Goal: Find specific page/section: Locate a particular part of the current website

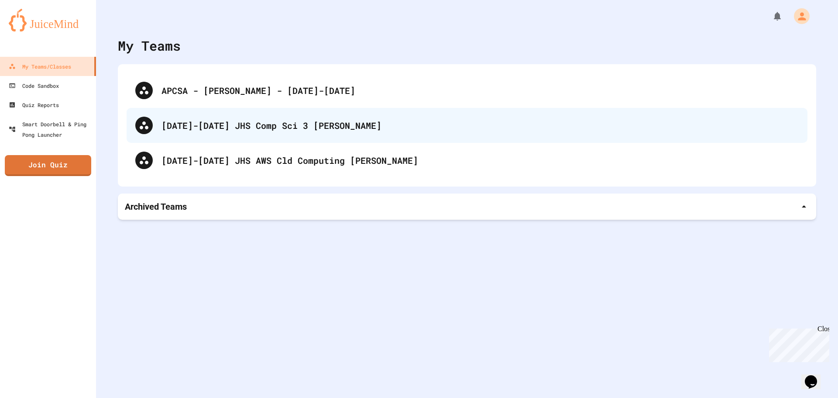
click at [289, 134] on div "[DATE]-[DATE] JHS Comp Sci 3 [PERSON_NAME]" at bounding box center [467, 125] width 681 height 35
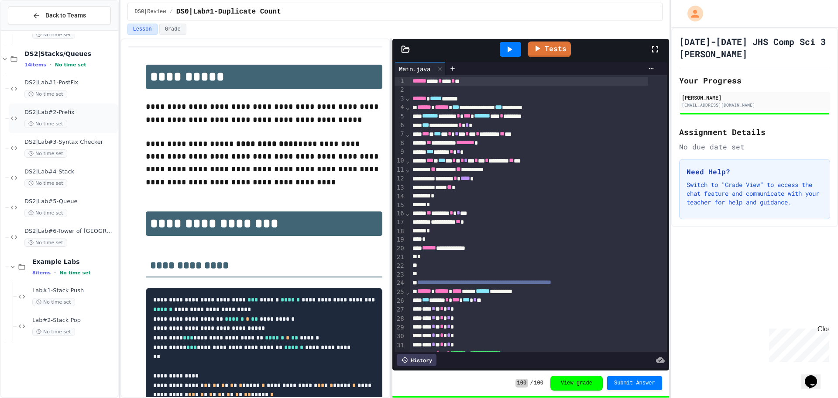
scroll to position [591, 0]
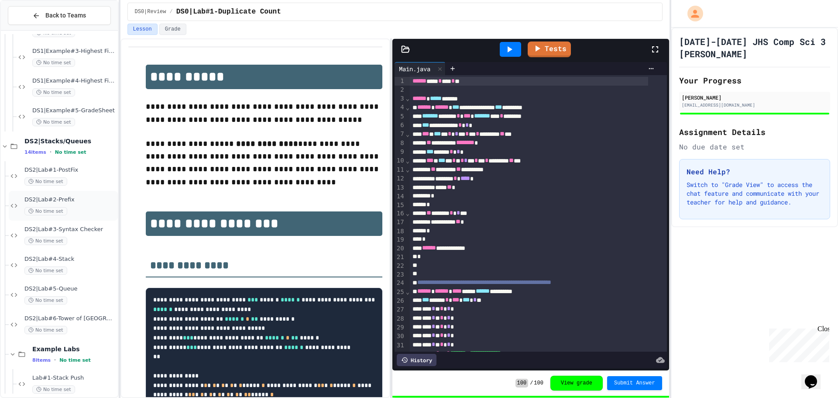
click at [68, 206] on div "DS2|Lab#2-Prefix No time set" at bounding box center [70, 205] width 92 height 19
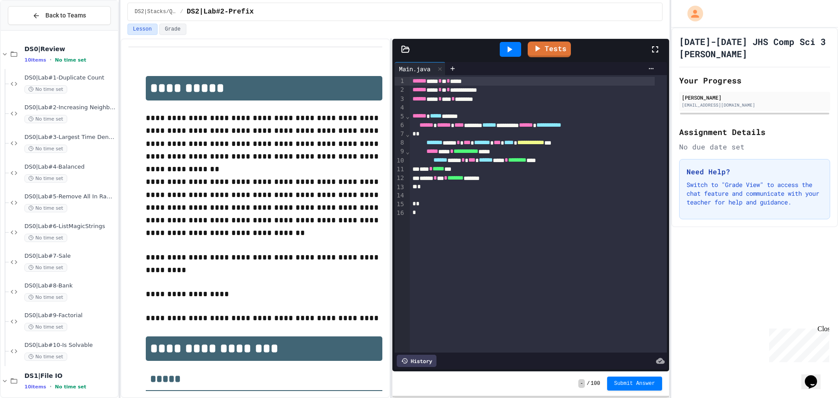
scroll to position [218, 0]
